Goal: Information Seeking & Learning: Stay updated

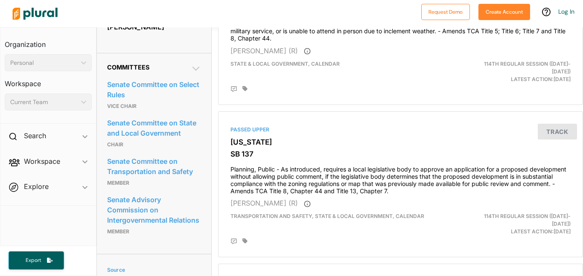
scroll to position [431, 0]
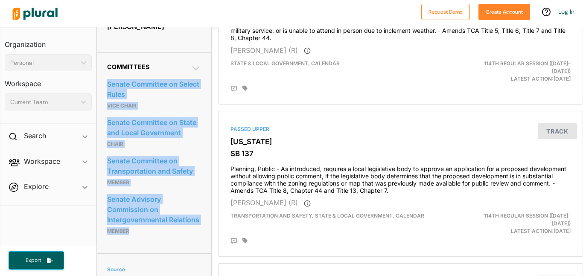
drag, startPoint x: 104, startPoint y: 67, endPoint x: 157, endPoint y: 213, distance: 155.3
click at [157, 213] on div "Committees Senate Committee on Select Rules Vice Chair Senate Committee on Stat…" at bounding box center [154, 152] width 114 height 201
copy div "Senate Committee on Select Rules Vice Chair Senate Committee on State and Local…"
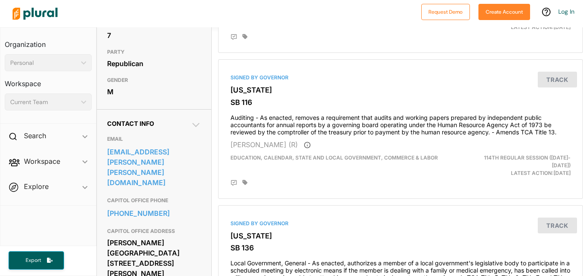
scroll to position [0, 0]
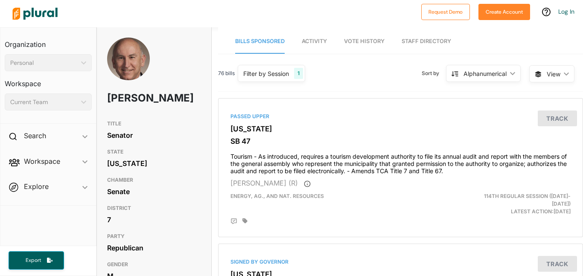
click at [486, 71] on div "Alphanumerical" at bounding box center [484, 73] width 43 height 9
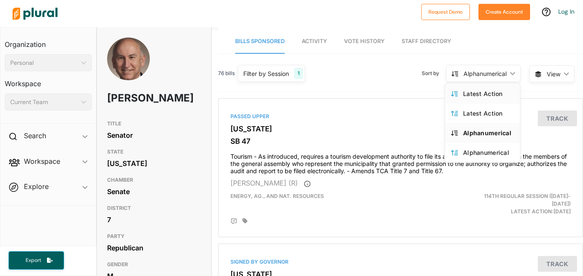
click at [472, 93] on div "Latest Action" at bounding box center [488, 93] width 51 height 7
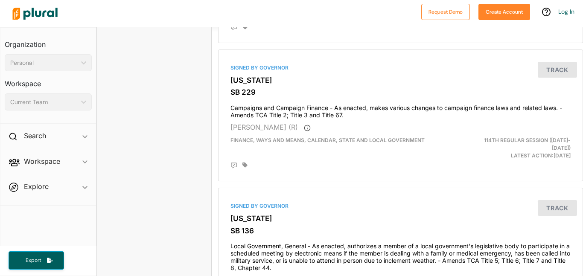
scroll to position [849, 0]
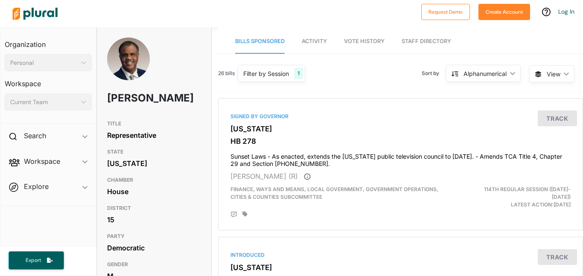
click at [325, 43] on span "Activity" at bounding box center [314, 41] width 25 height 6
